Goal: Find specific page/section: Find specific page/section

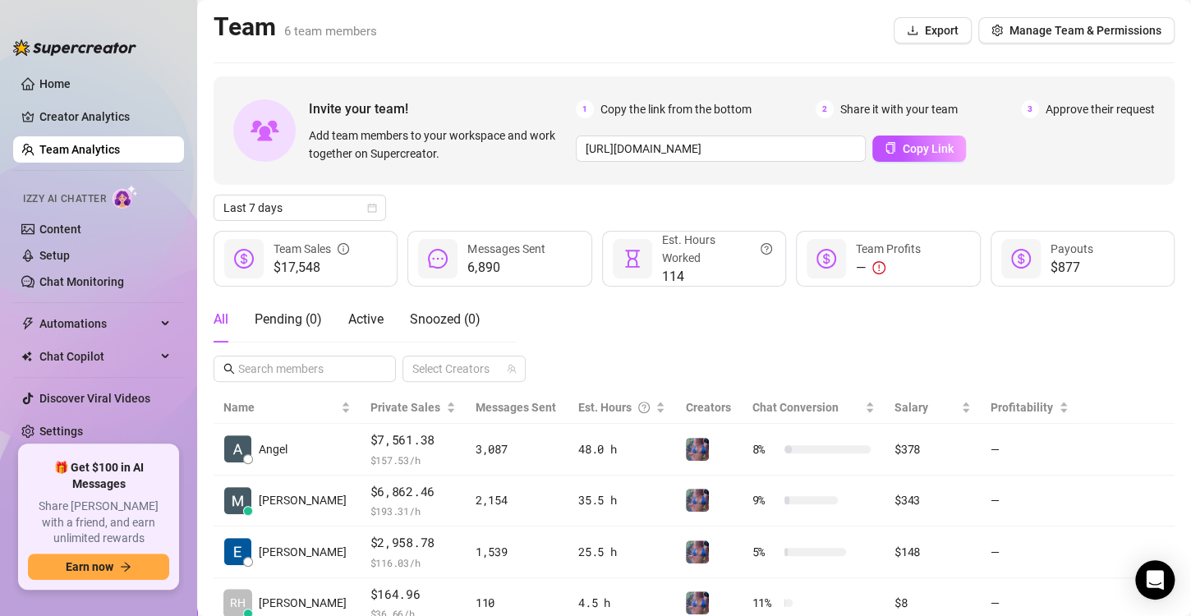
scroll to position [163, 0]
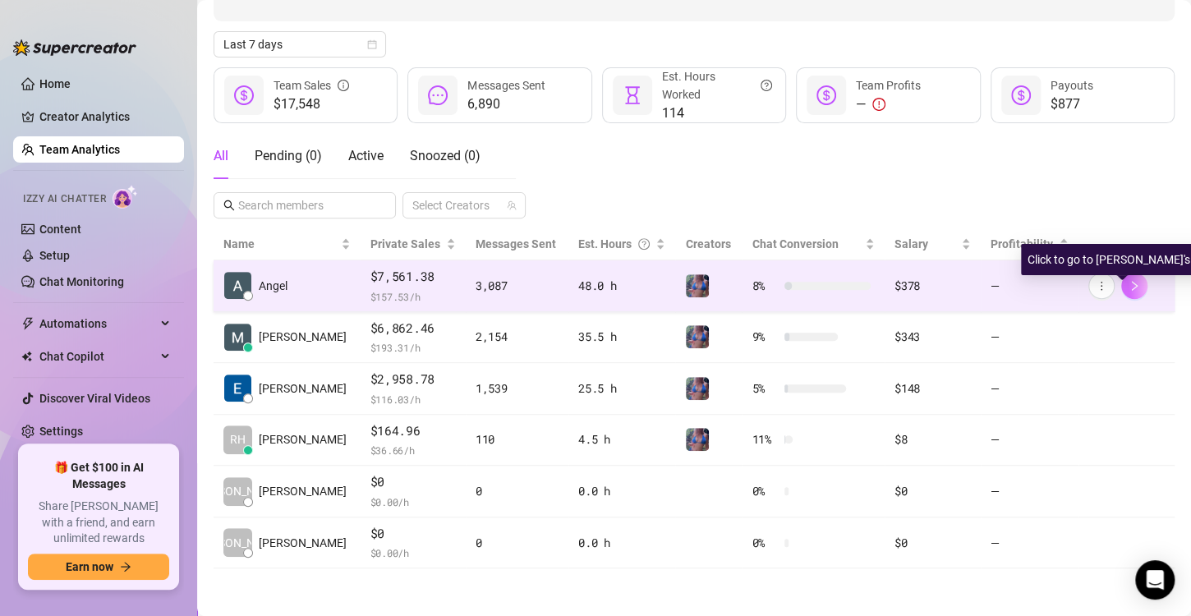
click at [1129, 280] on icon "right" at bounding box center [1134, 285] width 11 height 11
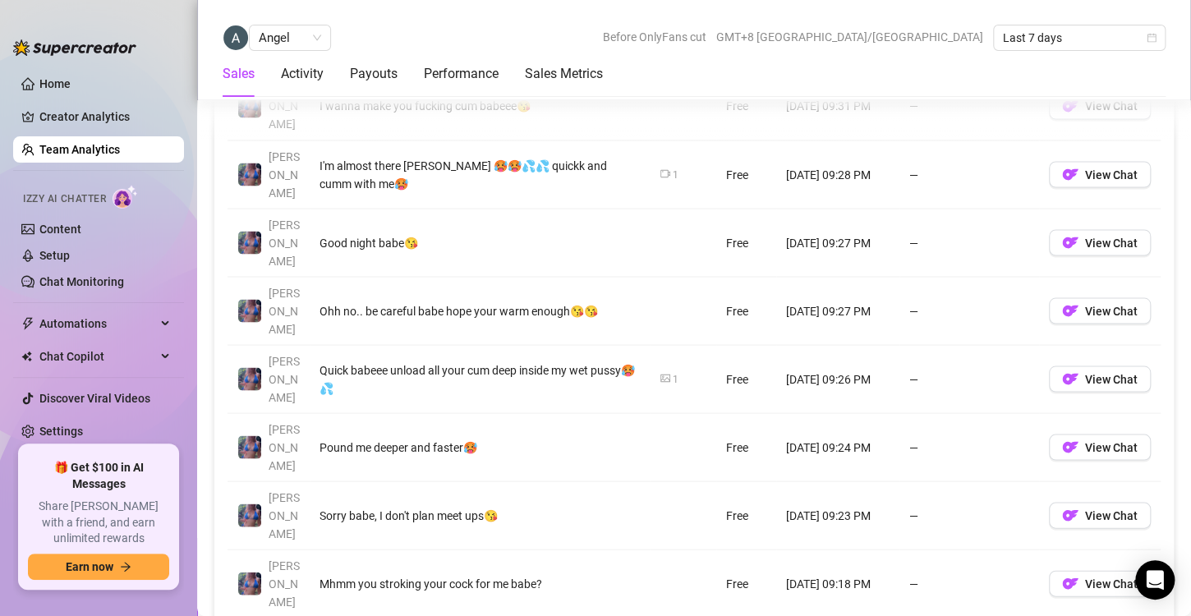
scroll to position [1347, 0]
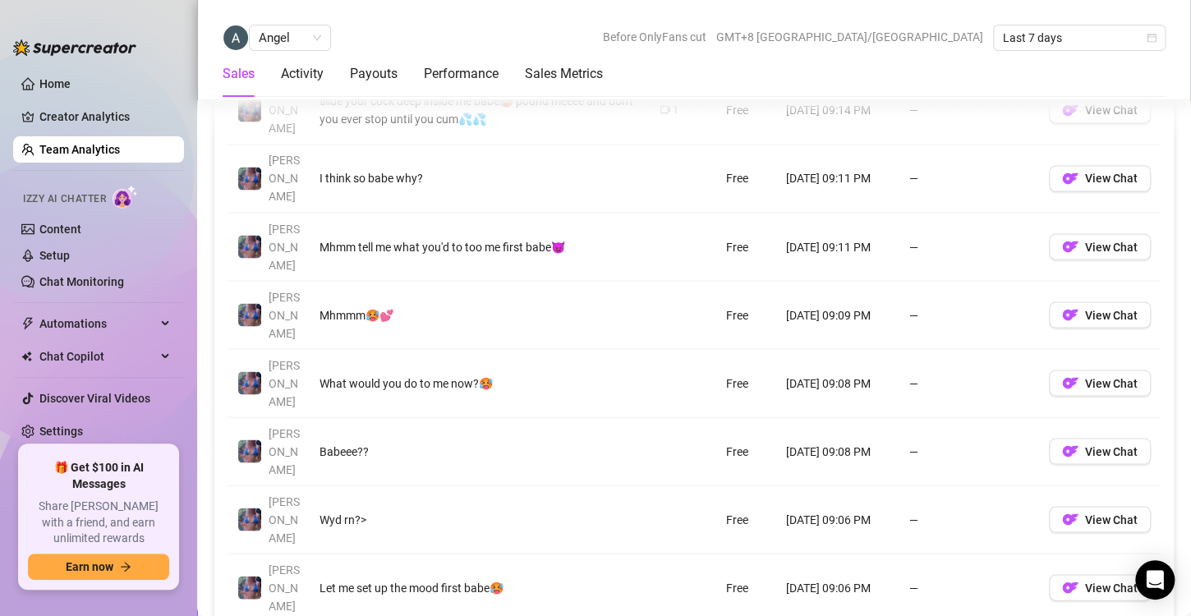
scroll to position [1268, 0]
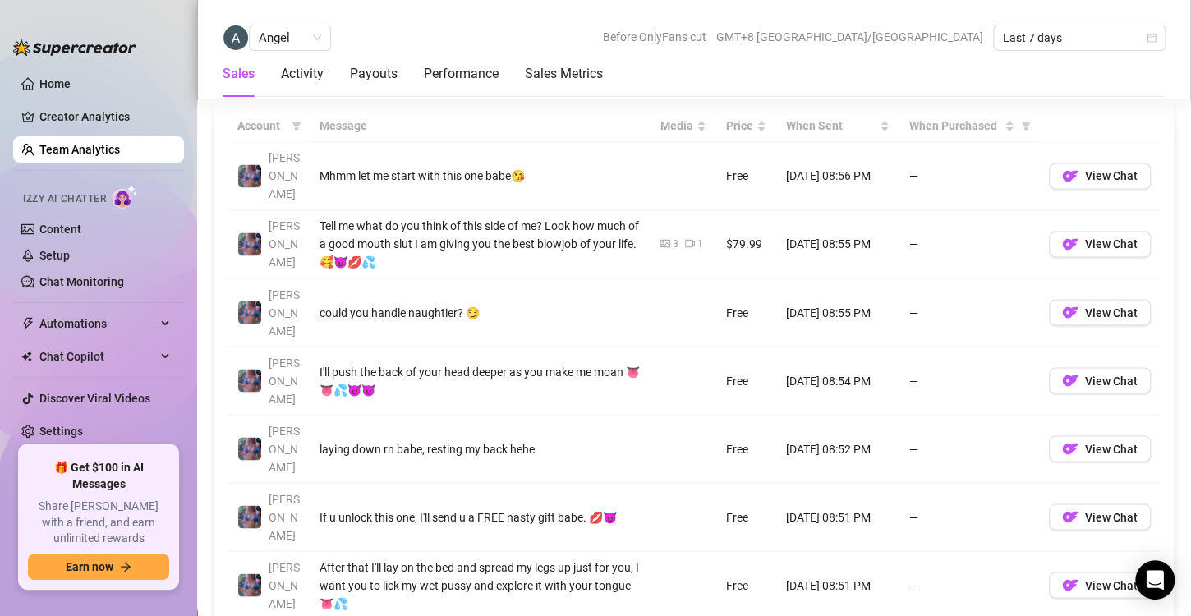
scroll to position [1272, 0]
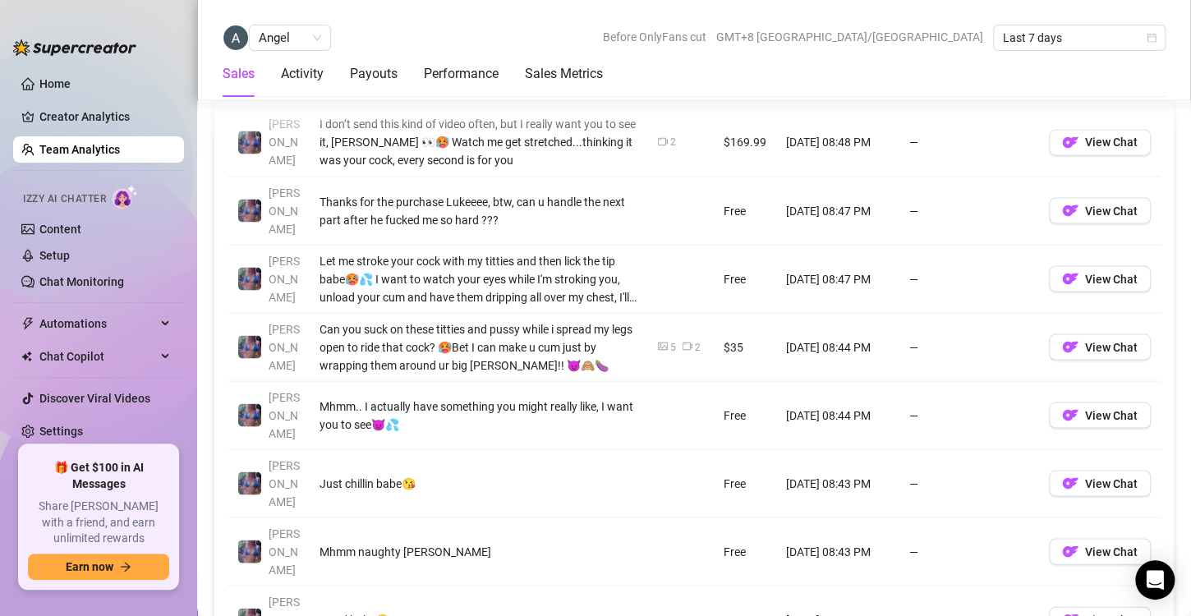
scroll to position [1305, 0]
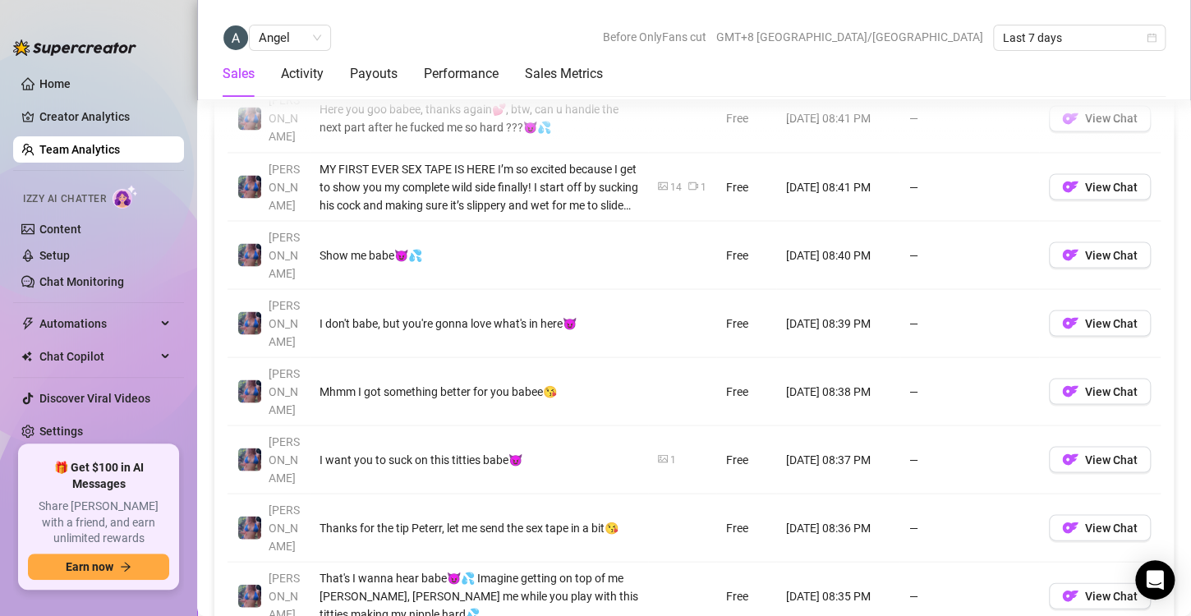
scroll to position [1331, 0]
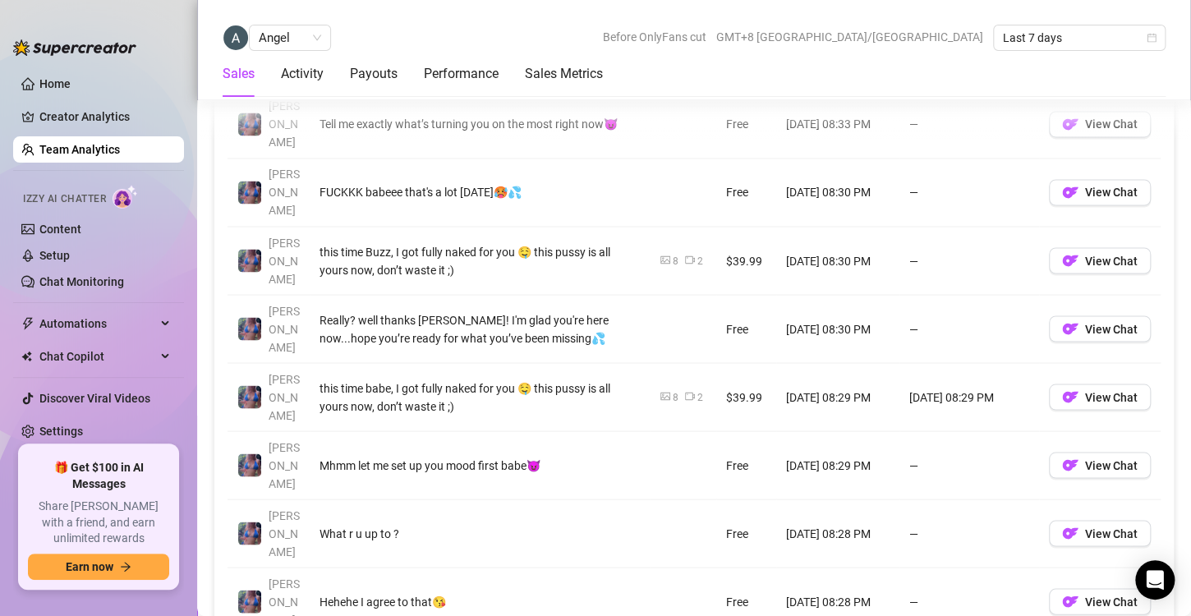
scroll to position [1326, 0]
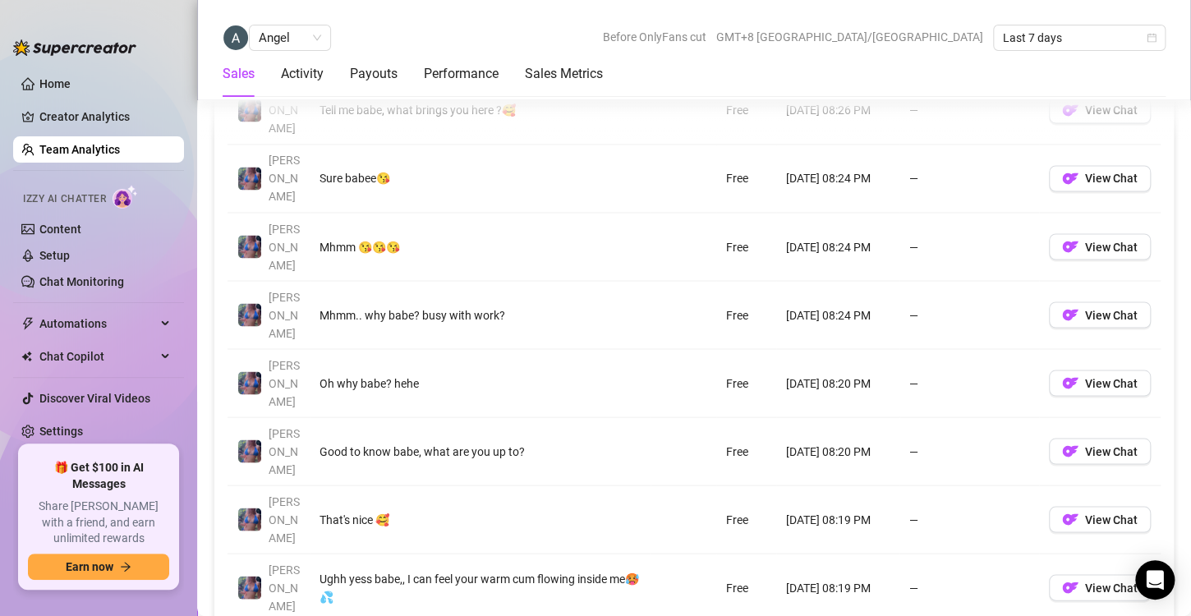
scroll to position [1268, 0]
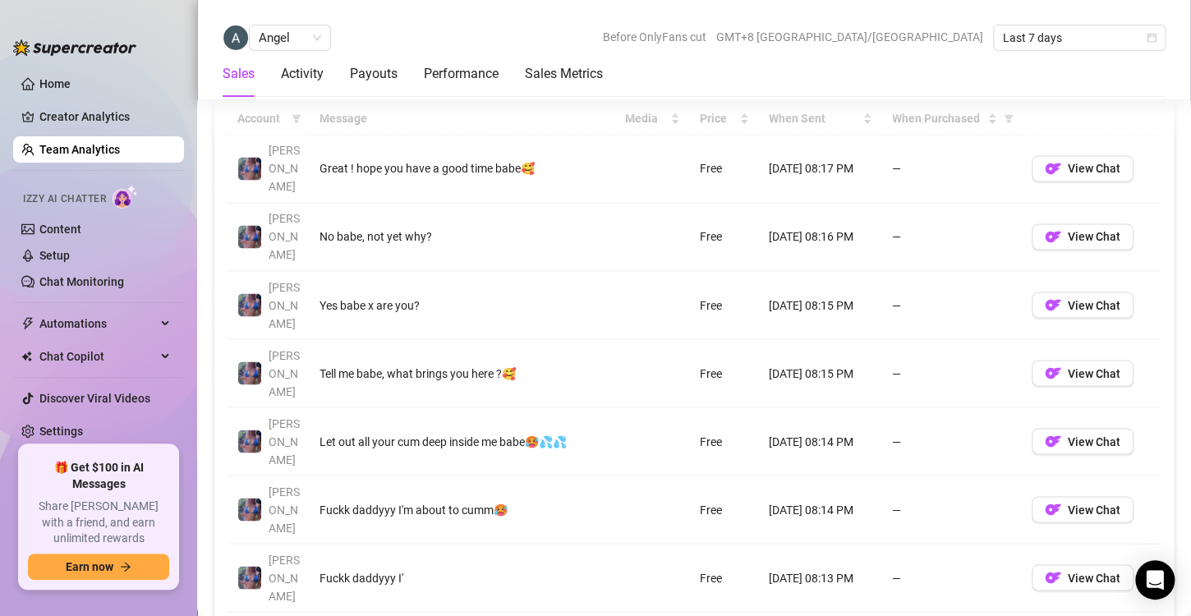
scroll to position [1223, 0]
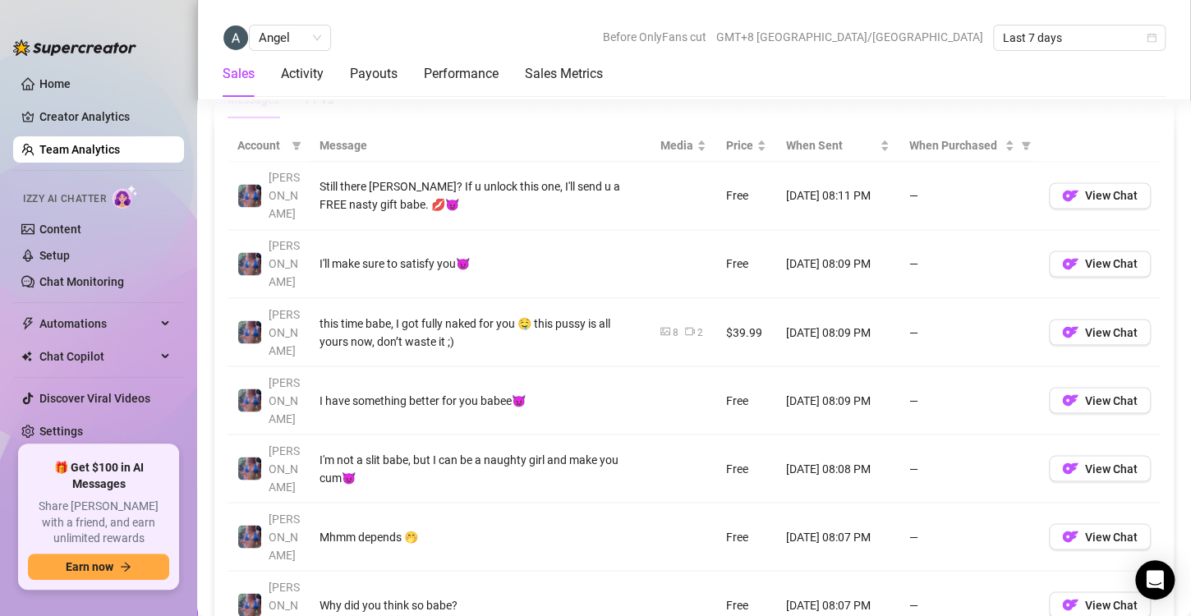
scroll to position [1187, 0]
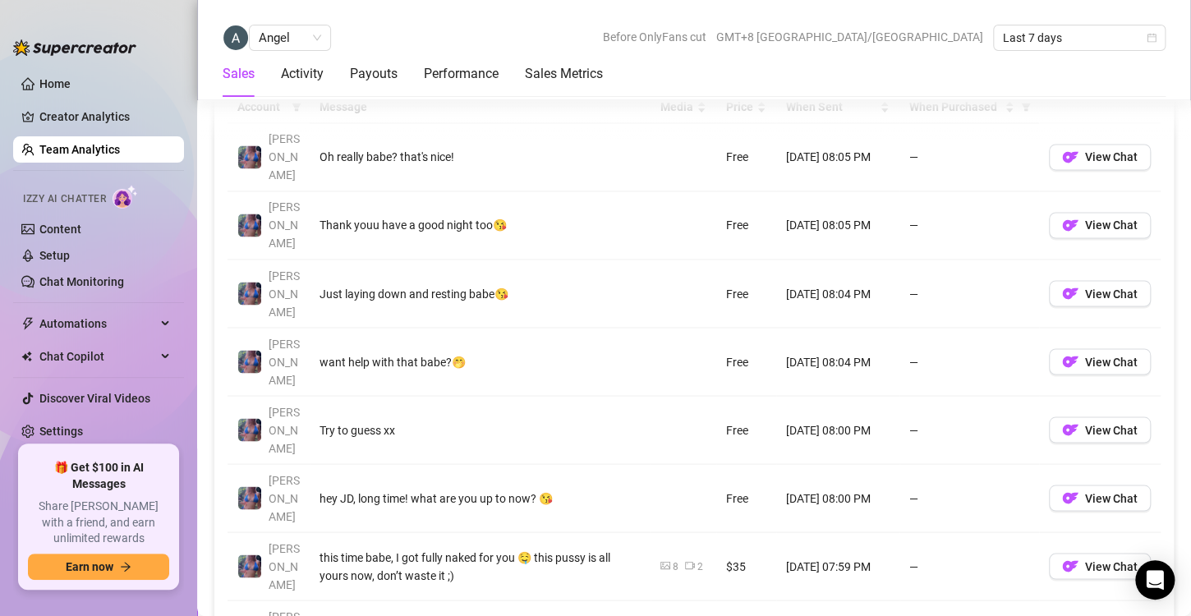
scroll to position [1230, 0]
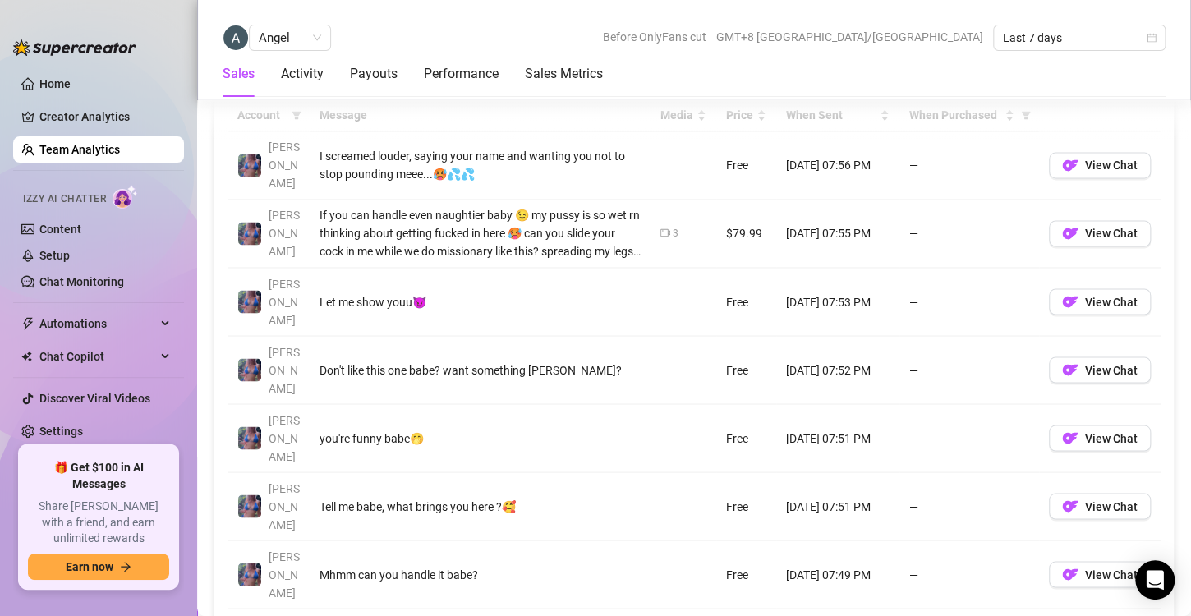
scroll to position [1238, 0]
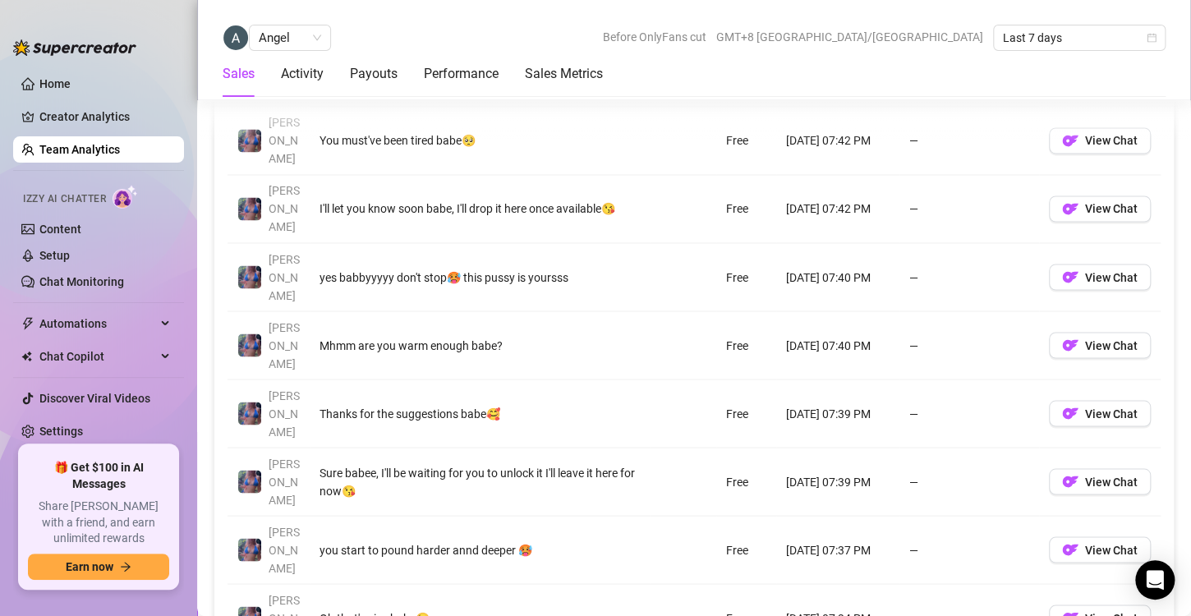
click at [100, 156] on link "Team Analytics" at bounding box center [79, 149] width 80 height 13
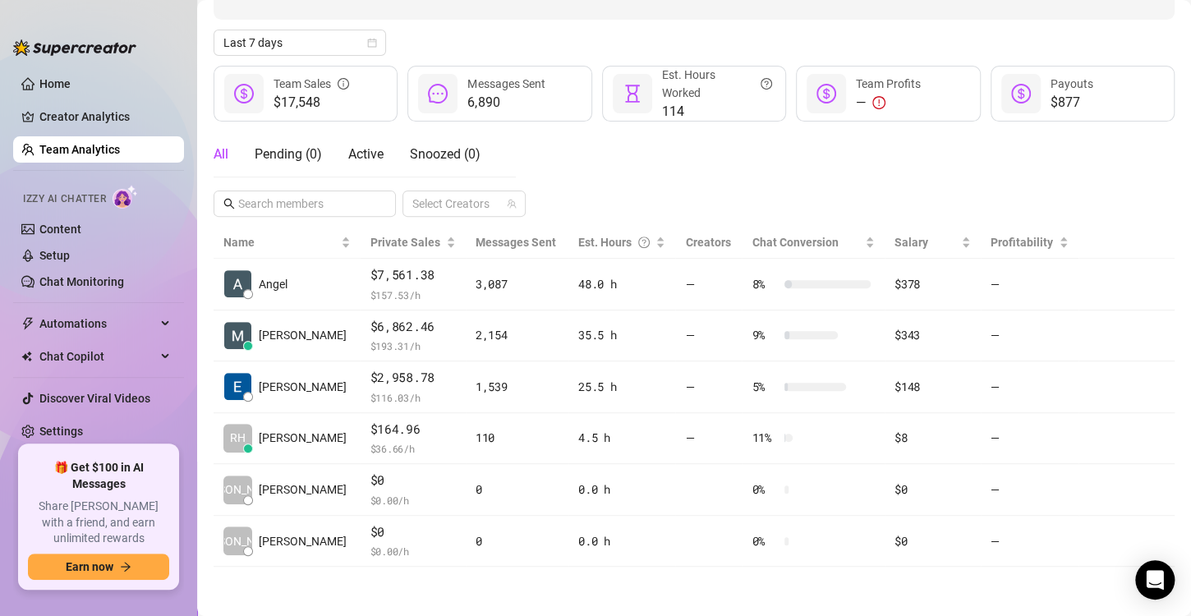
scroll to position [163, 0]
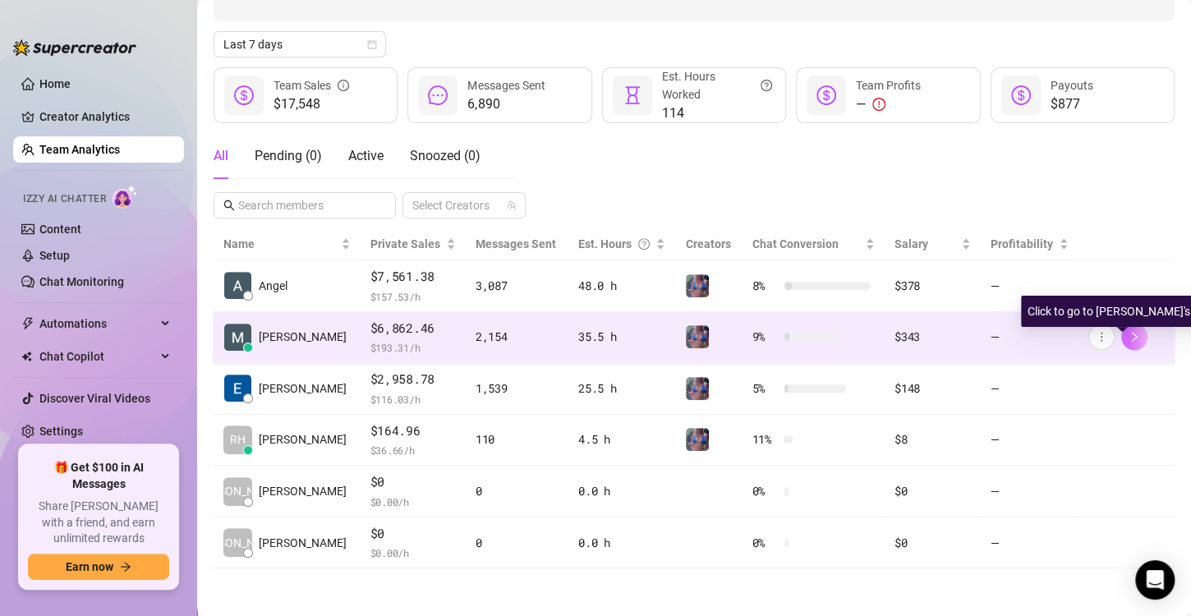
click at [1129, 334] on icon "right" at bounding box center [1134, 336] width 11 height 11
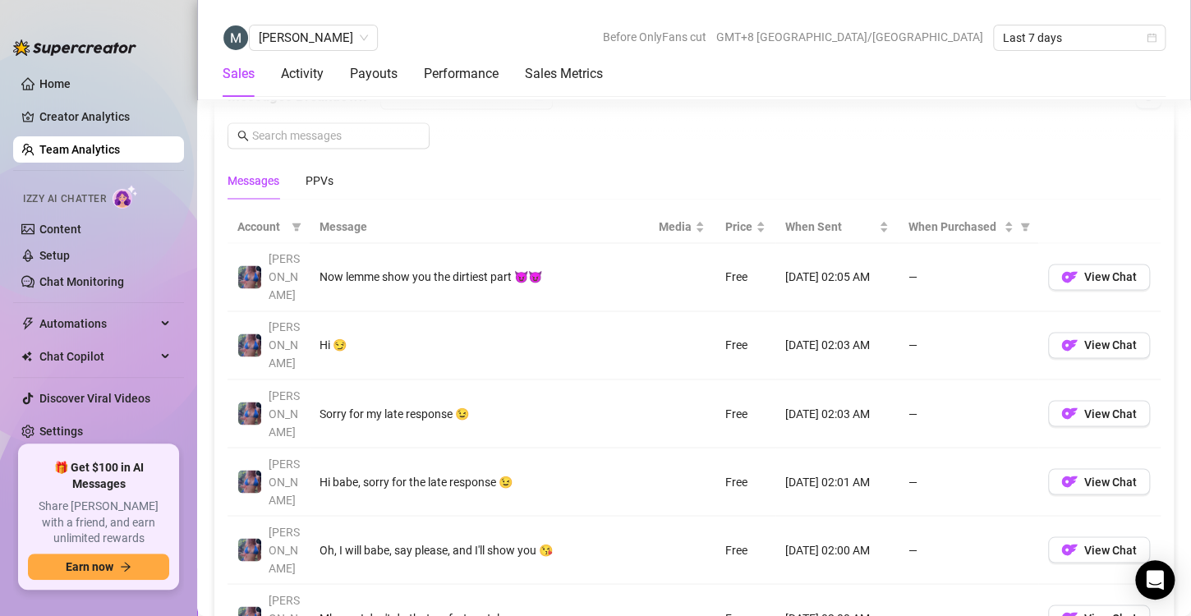
scroll to position [1197, 0]
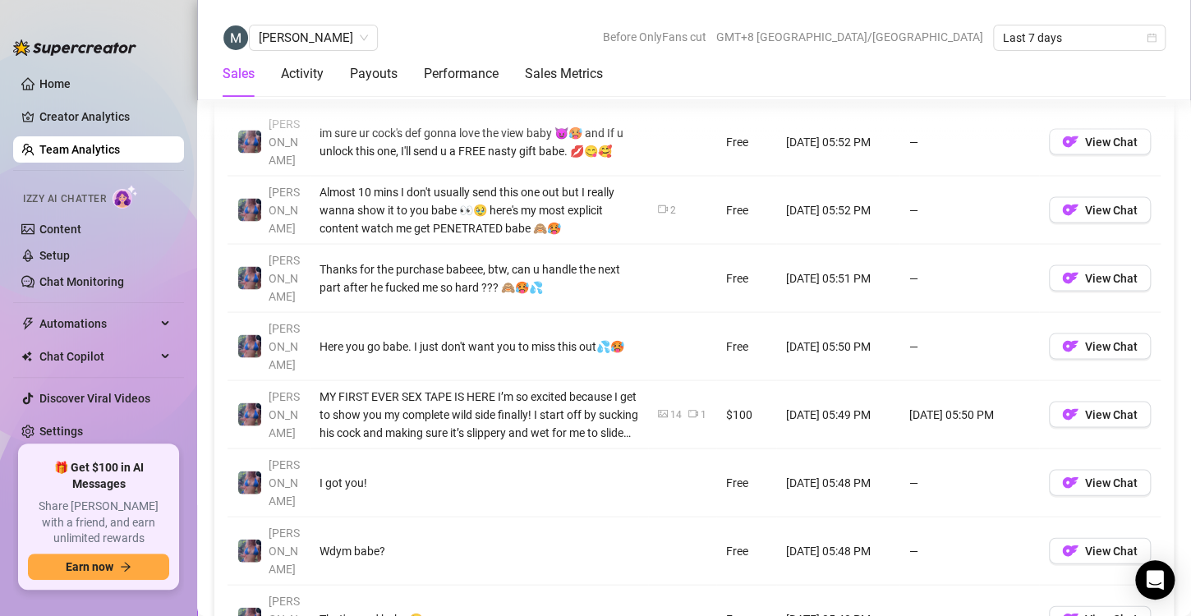
scroll to position [1409, 0]
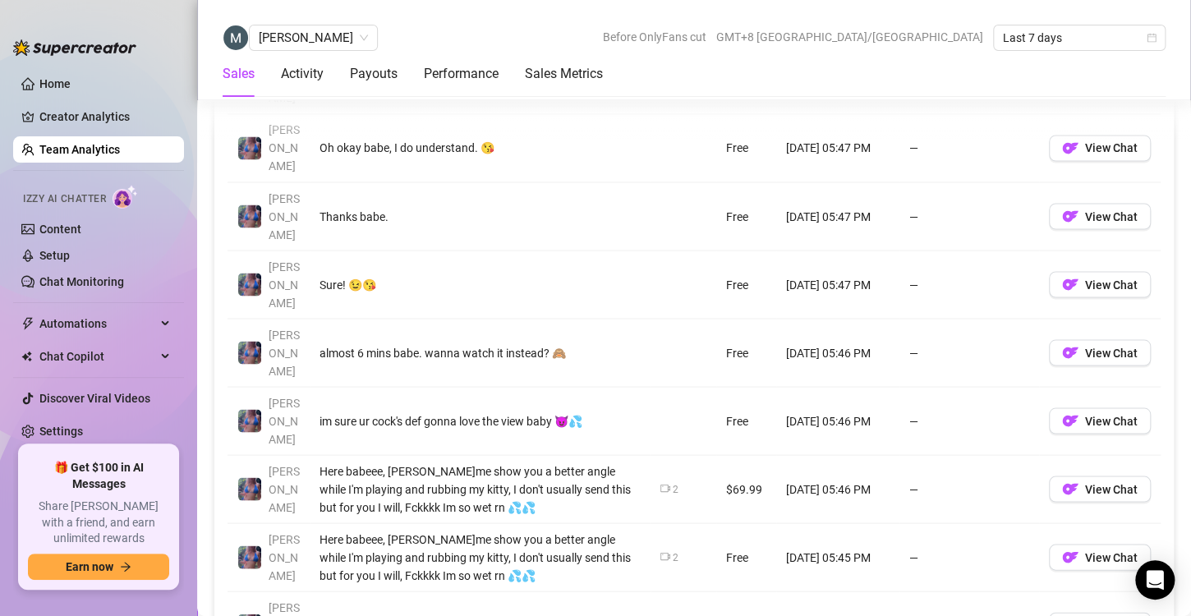
scroll to position [1311, 0]
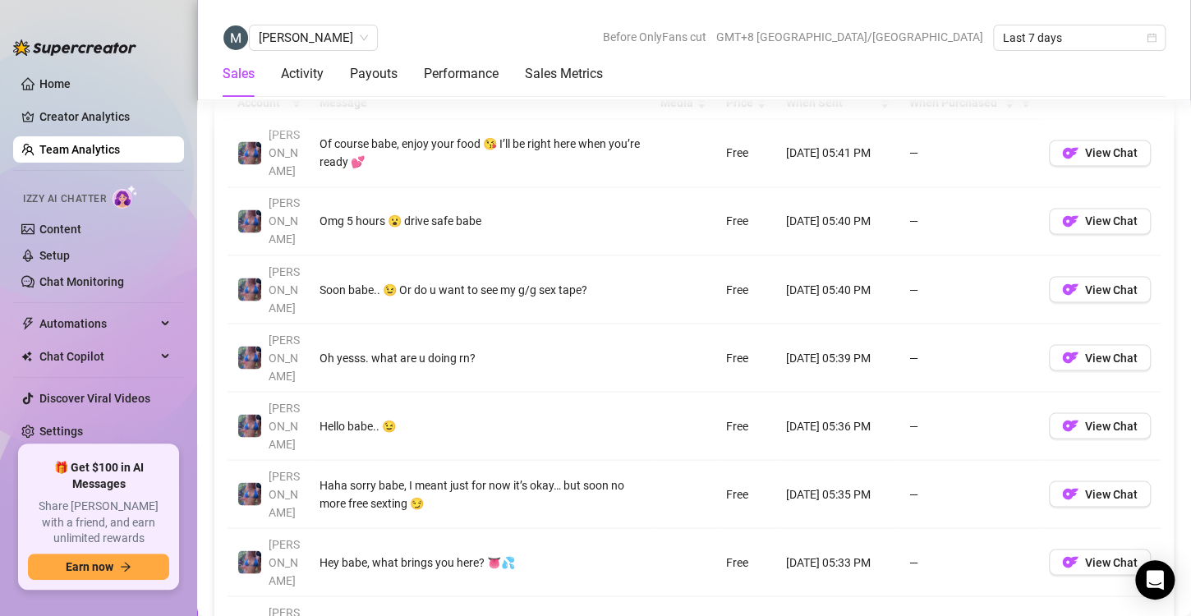
scroll to position [1292, 0]
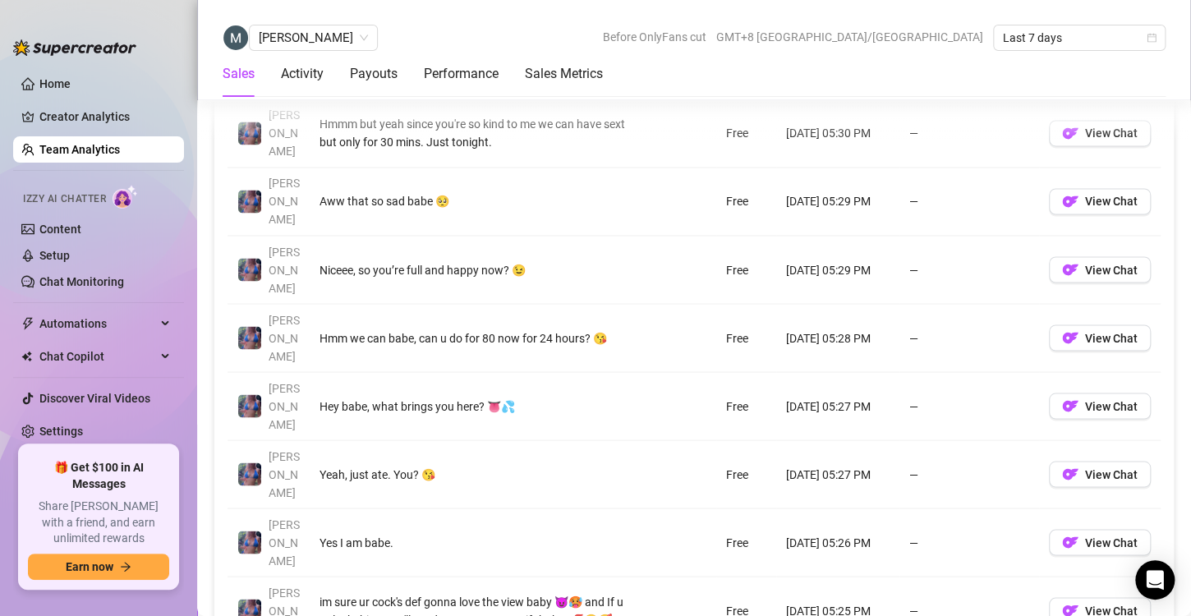
scroll to position [1253, 0]
